Goal: Task Accomplishment & Management: Use online tool/utility

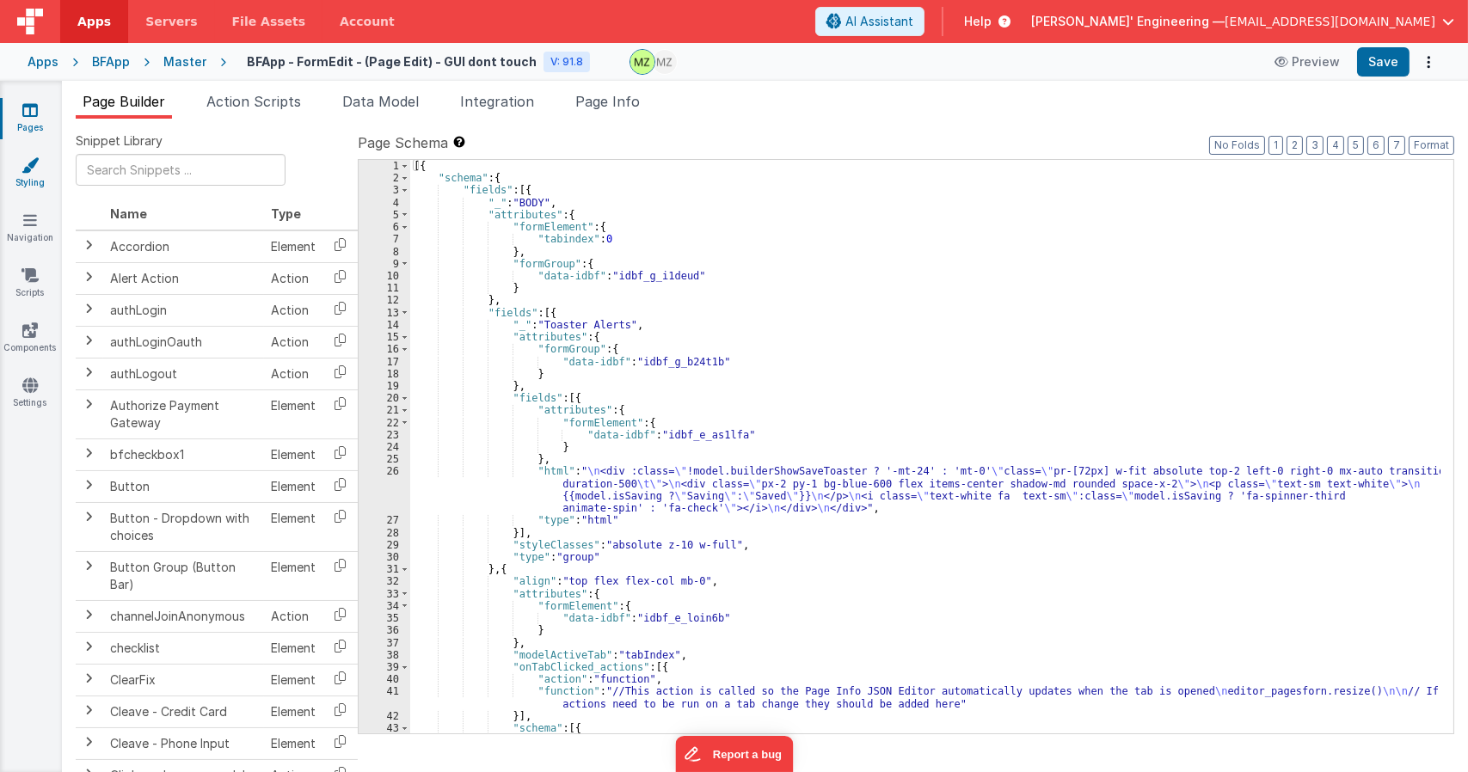
click at [30, 179] on link "Styling" at bounding box center [30, 174] width 62 height 34
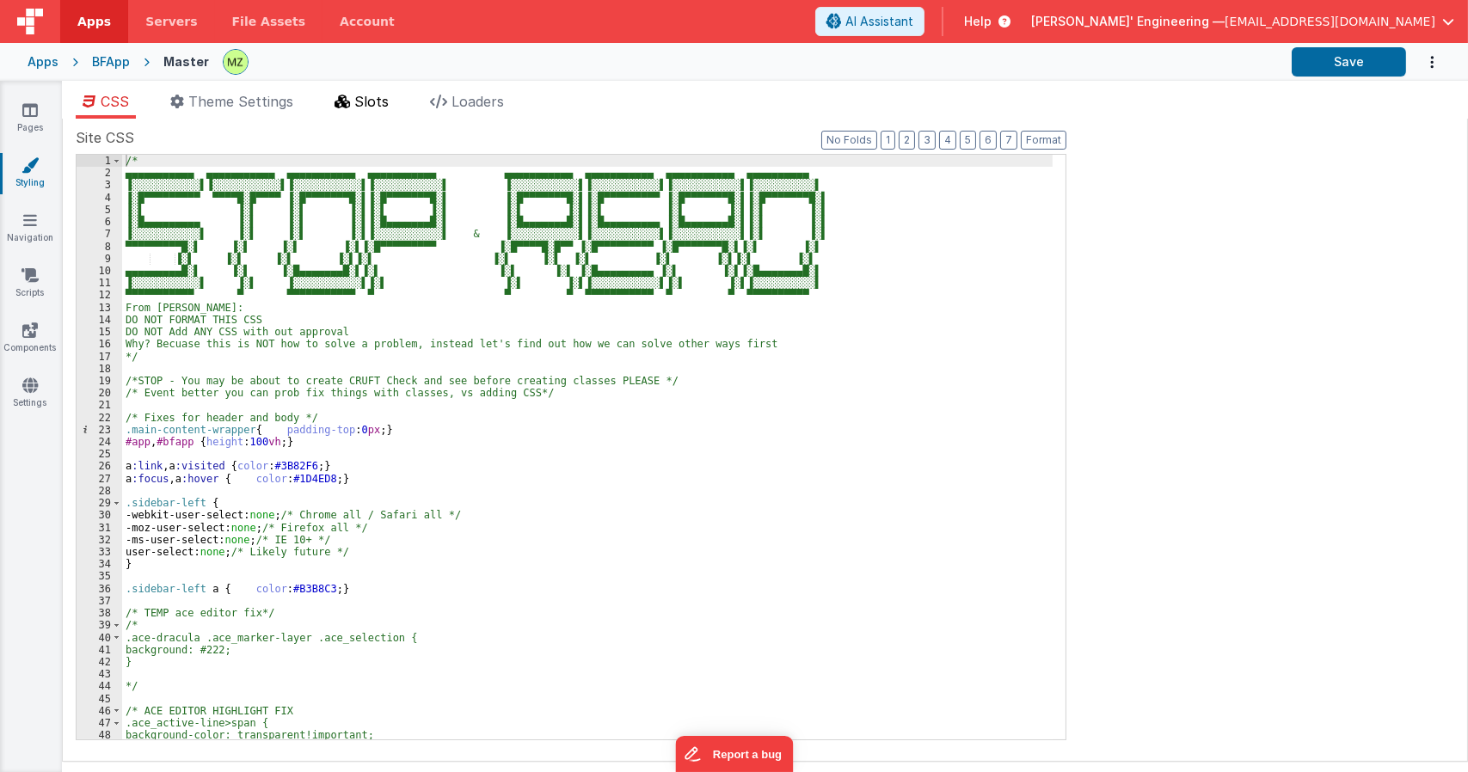
click at [376, 97] on span "Slots" at bounding box center [371, 101] width 34 height 17
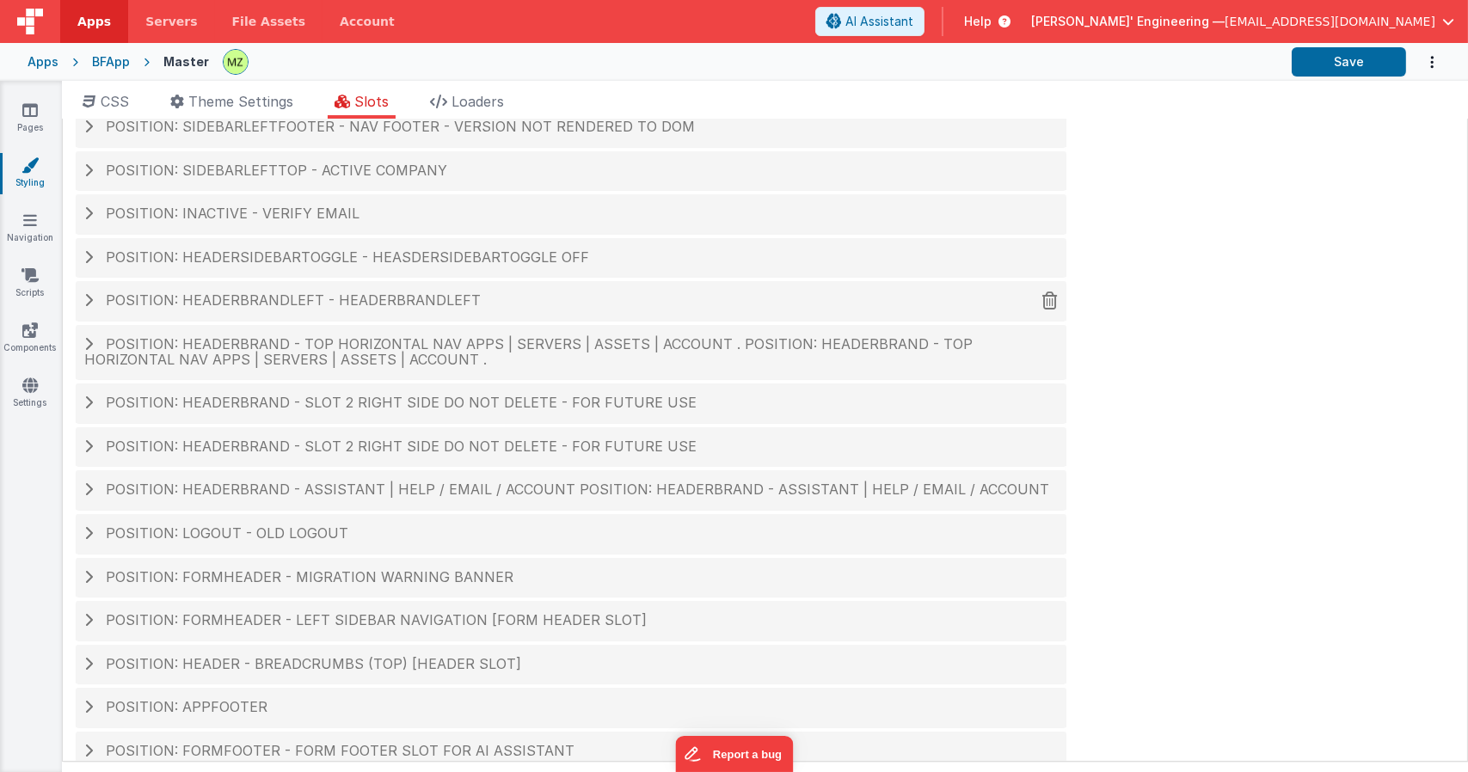
scroll to position [71, 0]
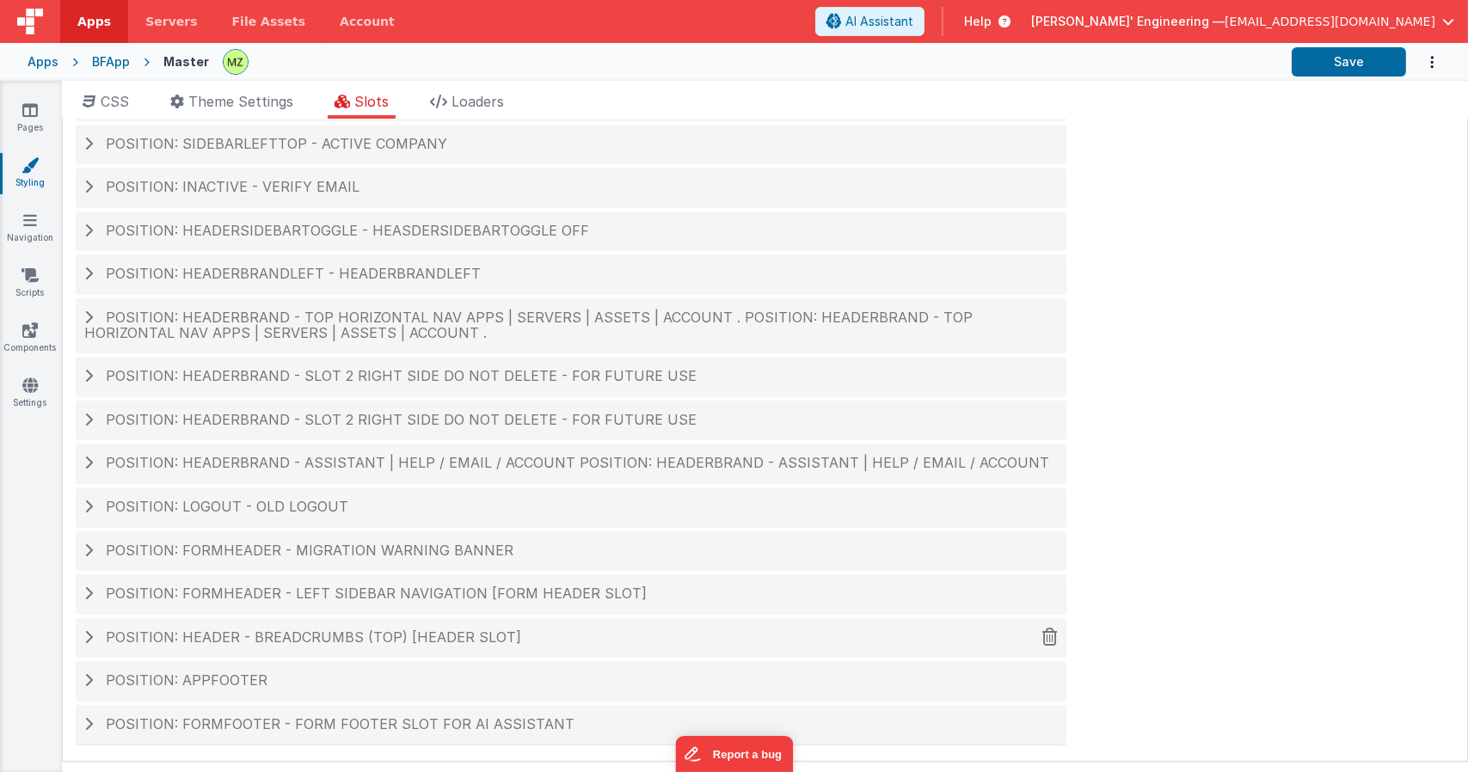
click at [311, 625] on div "Position: header - breadcrumbs (top) [header slot]" at bounding box center [571, 638] width 991 height 40
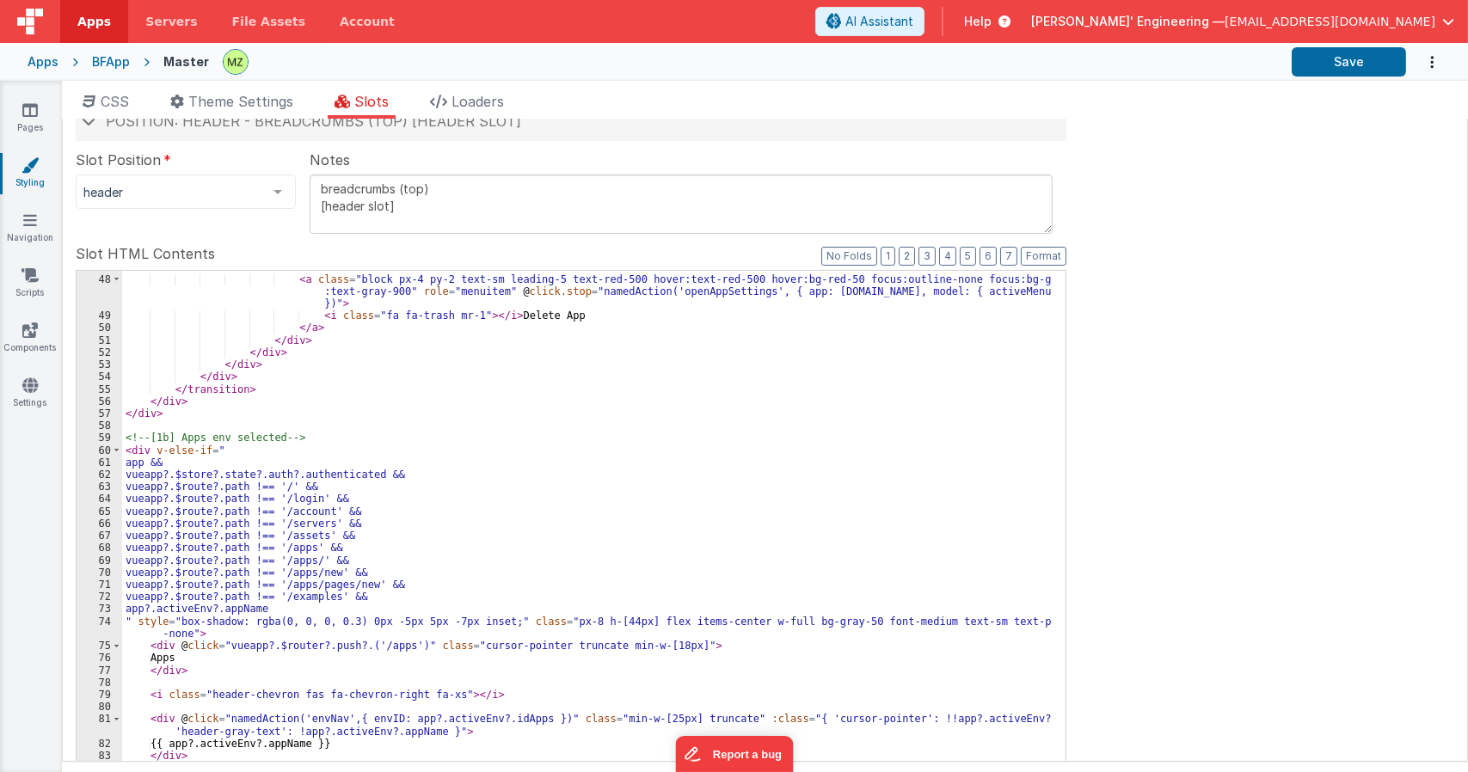
scroll to position [826, 0]
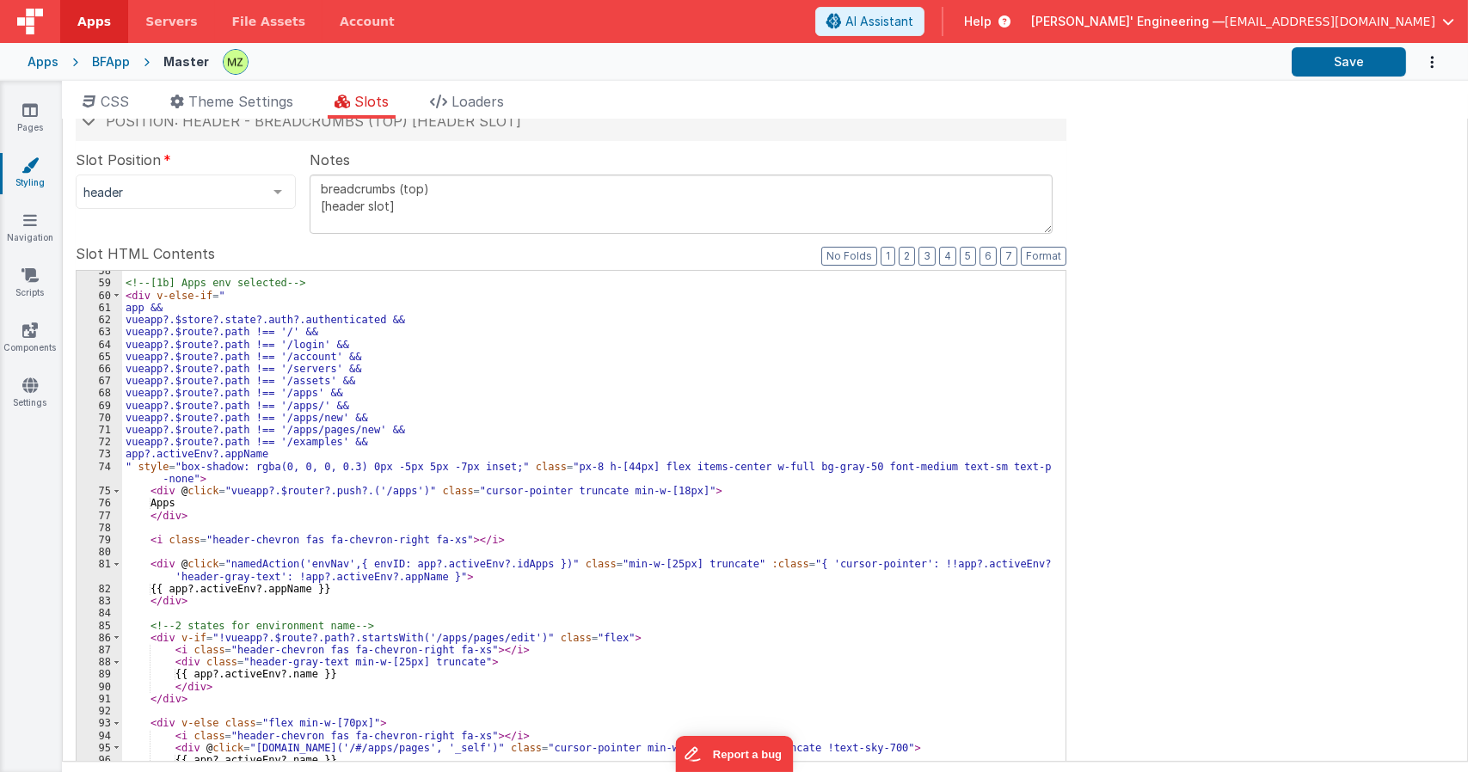
click at [533, 426] on div "<!-- [1b] Apps env selected --> < div v-else-if = " app && vueapp?.$store?.stat…" at bounding box center [587, 555] width 931 height 581
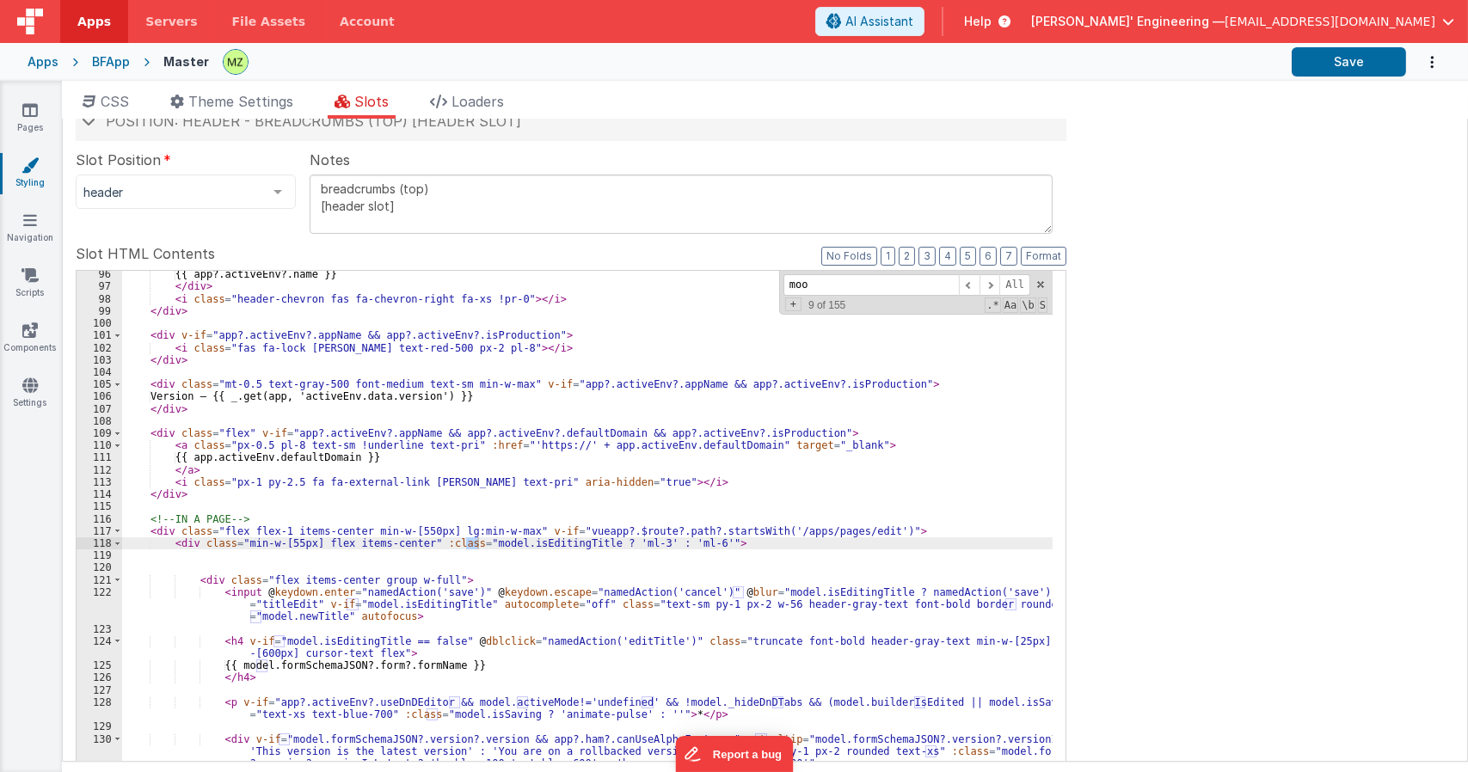
scroll to position [2008, 0]
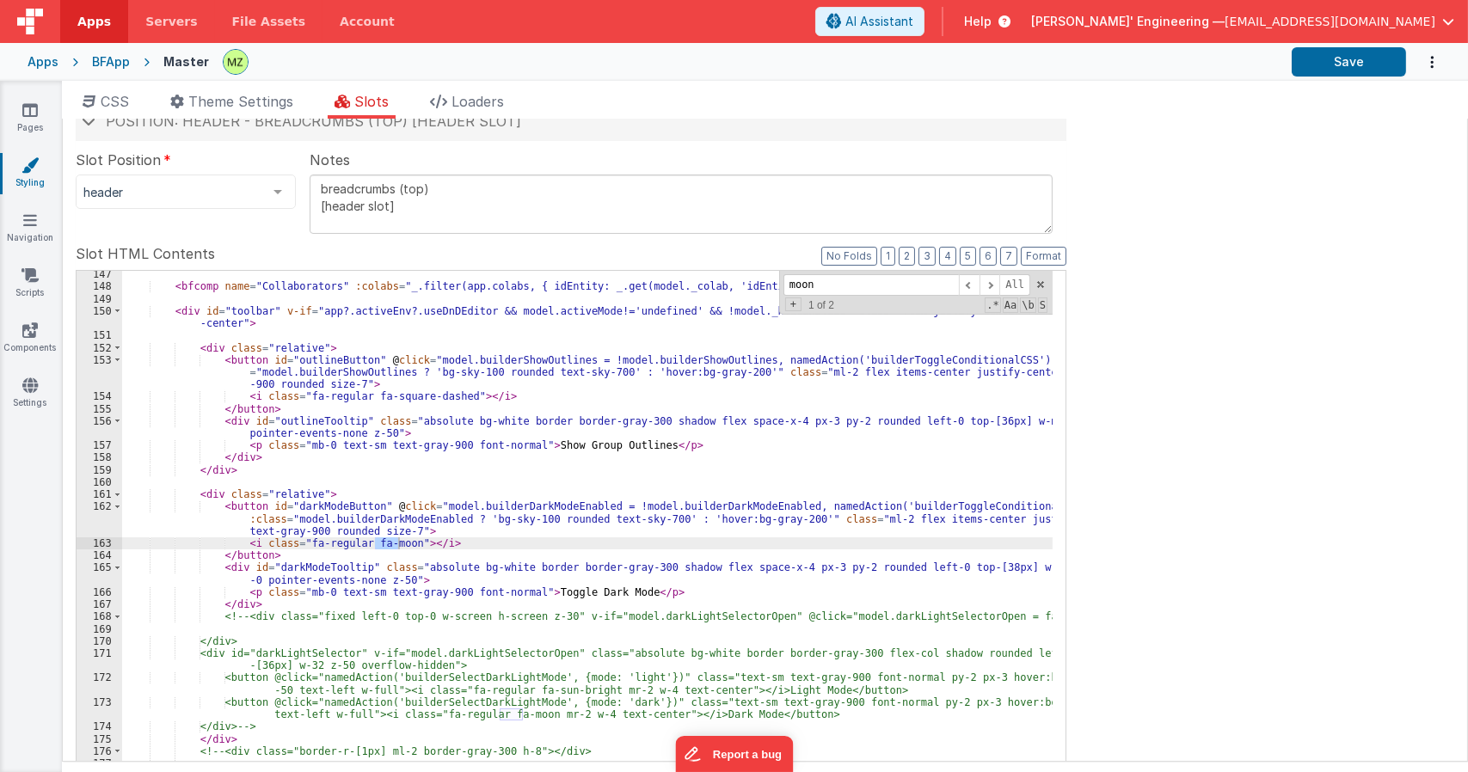
type input "moon"
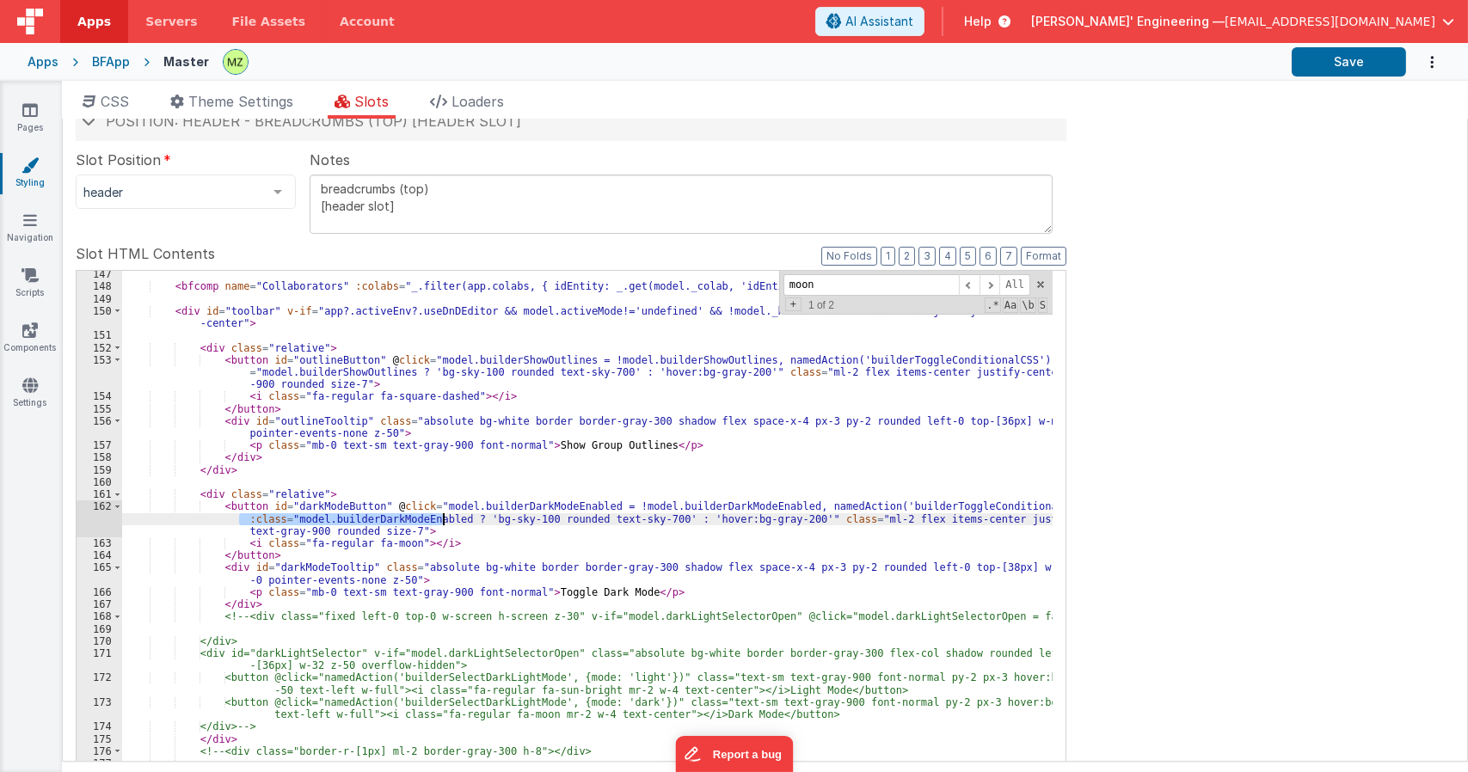
drag, startPoint x: 242, startPoint y: 520, endPoint x: 442, endPoint y: 519, distance: 200.4
click at [442, 519] on div "< bfcomp name = "Collaborators" :colabs = "_.filter(app.colabs, { idEntity: _.g…" at bounding box center [587, 558] width 931 height 581
click at [404, 541] on div "< bfcomp name = "Collaborators" :colabs = "_.filter(app.colabs, { idEntity: _.g…" at bounding box center [587, 558] width 931 height 581
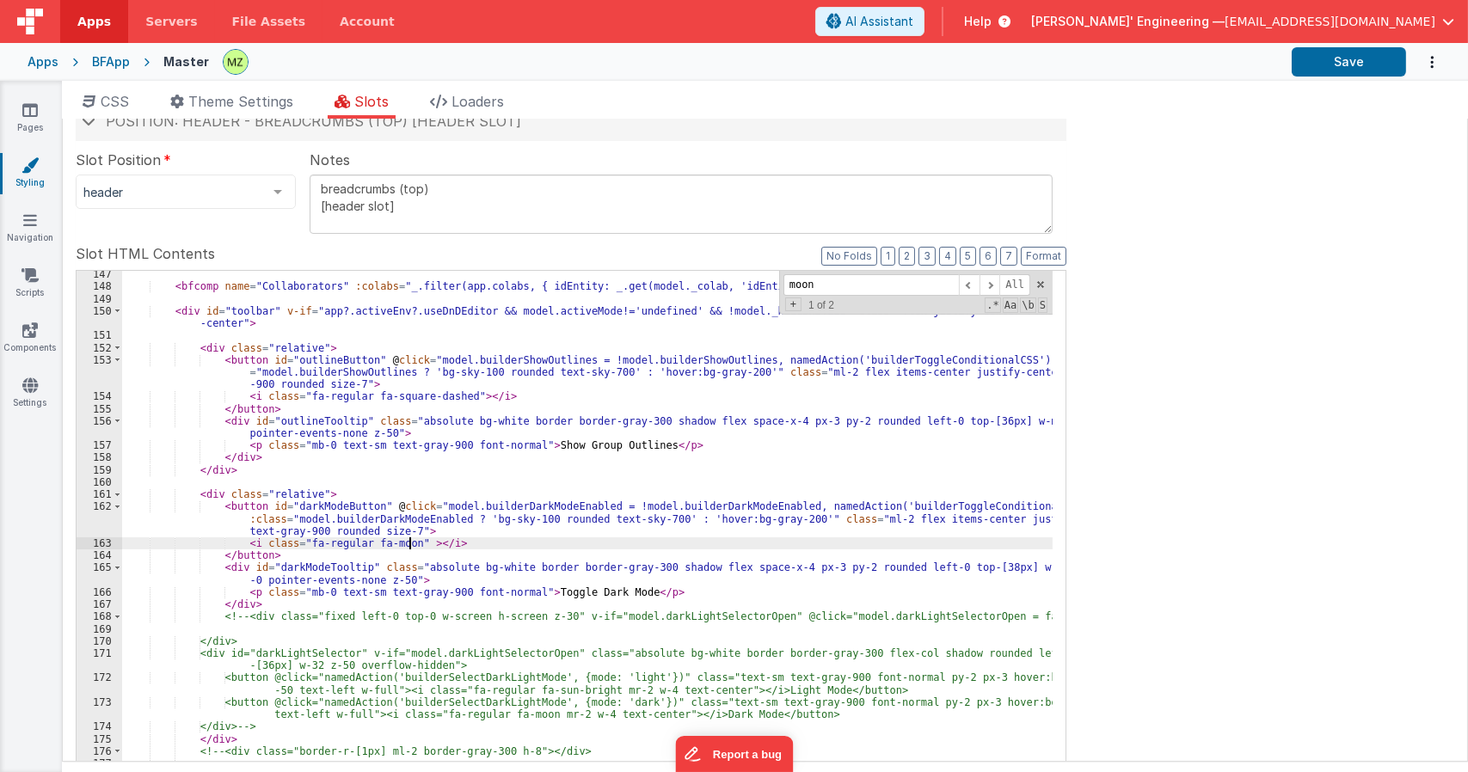
paste textarea
drag, startPoint x: 351, startPoint y: 545, endPoint x: 294, endPoint y: 548, distance: 56.8
click at [294, 548] on div "< bfcomp name = "Collaborators" :colabs = "_.filter(app.colabs, { idEntity: _.g…" at bounding box center [587, 558] width 931 height 581
click at [604, 543] on div "< bfcomp name = "Collaborators" :colabs = "_.filter(app.colabs, { idEntity: _.g…" at bounding box center [587, 558] width 931 height 581
paste textarea
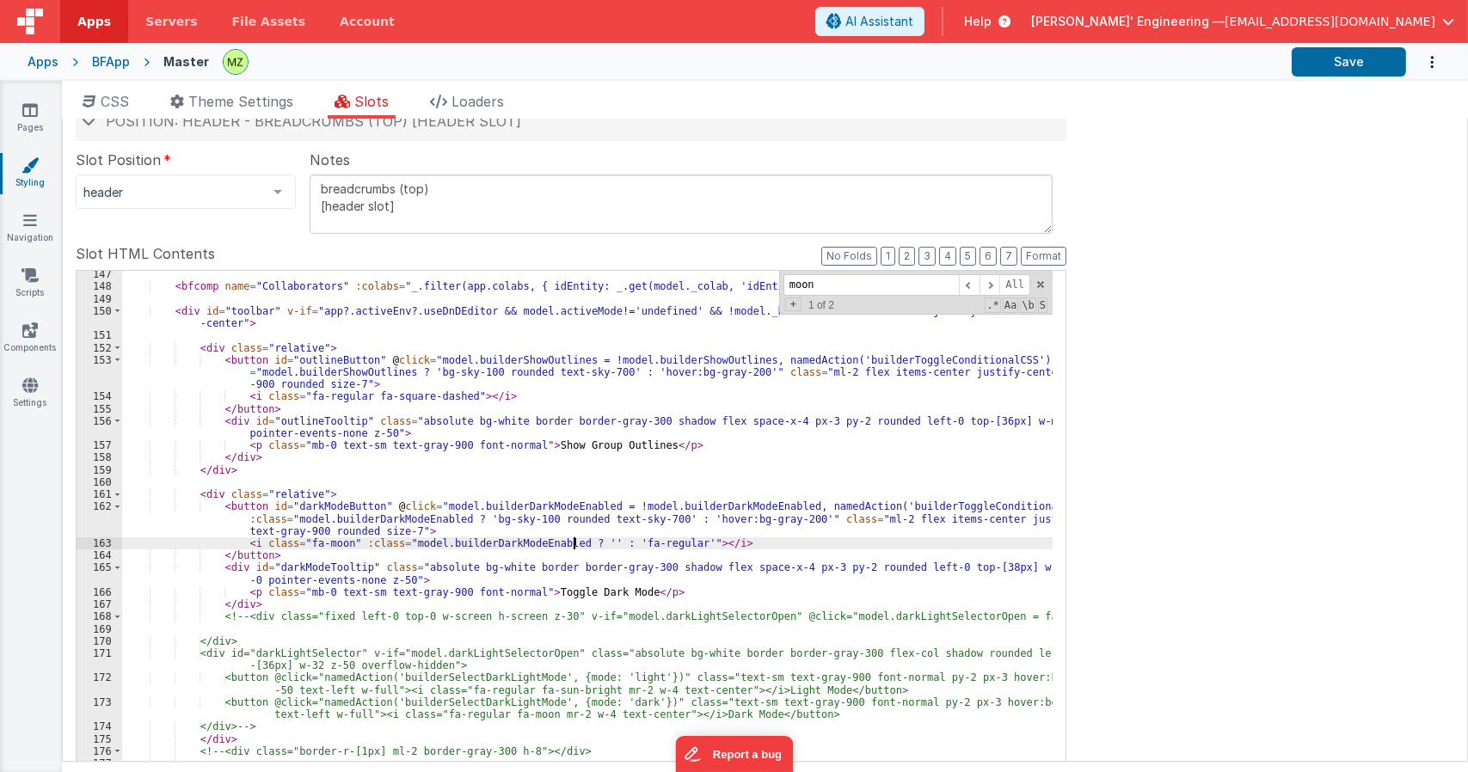
click at [574, 541] on div "< bfcomp name = "Collaborators" :colabs = "_.filter(app.colabs, { idEntity: _.g…" at bounding box center [587, 558] width 931 height 581
